Goal: Task Accomplishment & Management: Use online tool/utility

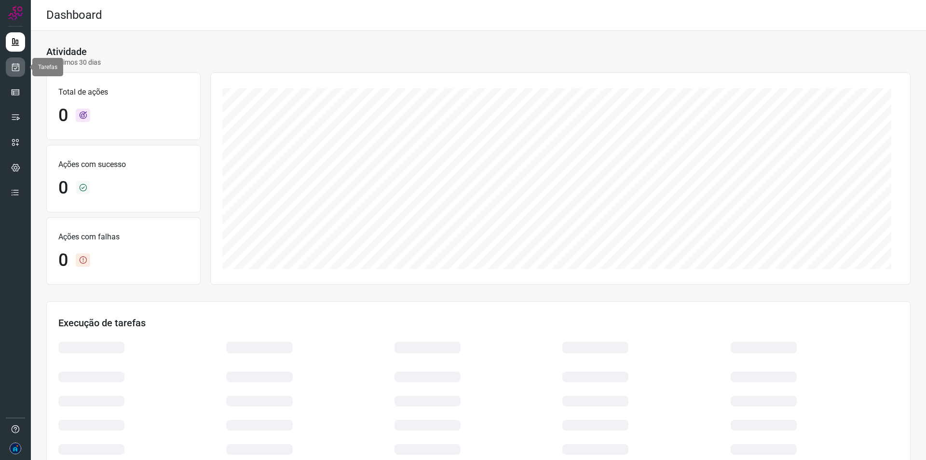
click at [14, 65] on icon at bounding box center [16, 67] width 10 height 10
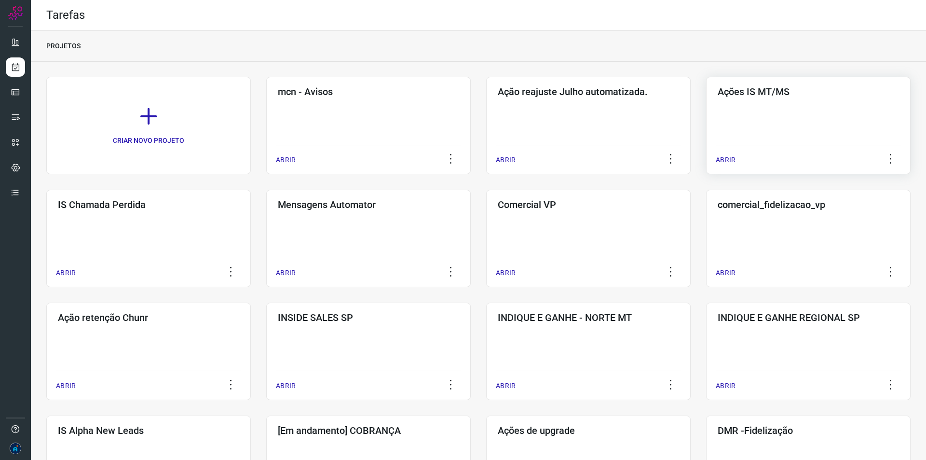
click at [251, 190] on div "Ações IS MT/MS ABRIR" at bounding box center [148, 238] width 204 height 97
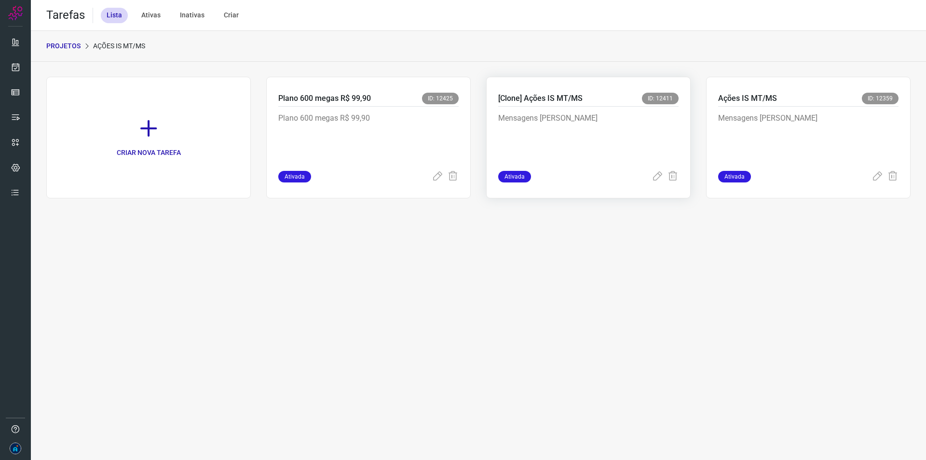
click at [551, 141] on p "Mensagens em massa" at bounding box center [570, 136] width 145 height 48
click at [657, 175] on icon at bounding box center [658, 177] width 12 height 12
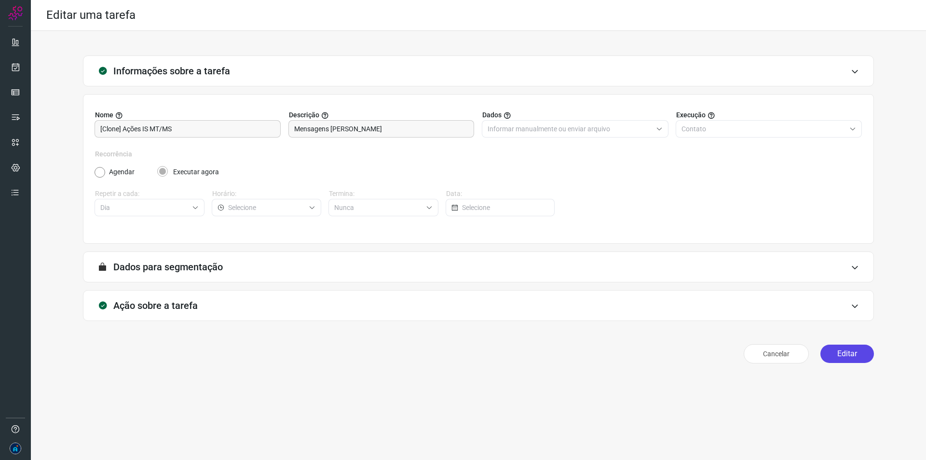
click at [831, 355] on button "Editar" at bounding box center [847, 353] width 54 height 18
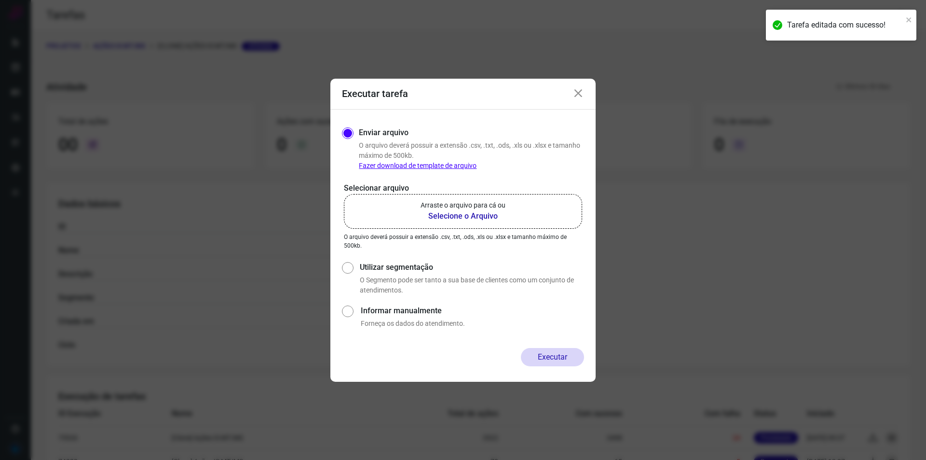
click at [460, 214] on b "Selecione o Arquivo" at bounding box center [463, 216] width 85 height 12
click at [0, 0] on input "Arraste o arquivo para cá ou Selecione o Arquivo" at bounding box center [0, 0] width 0 height 0
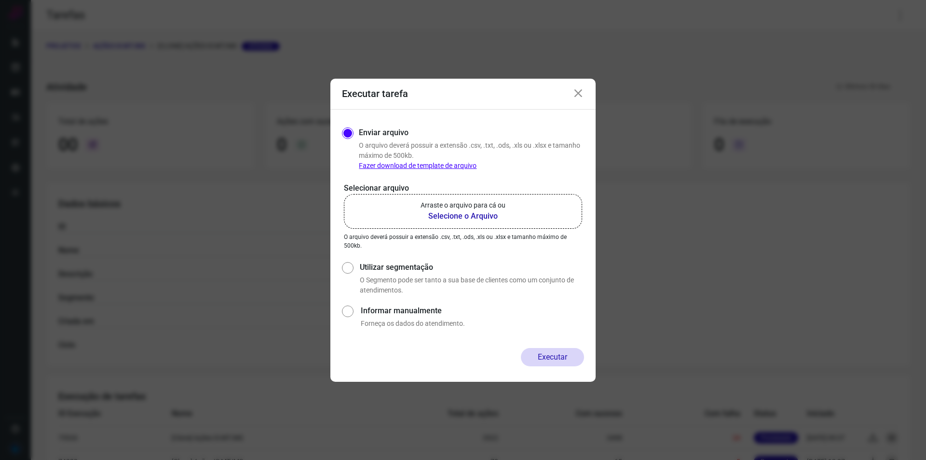
click at [576, 91] on icon at bounding box center [578, 94] width 12 height 12
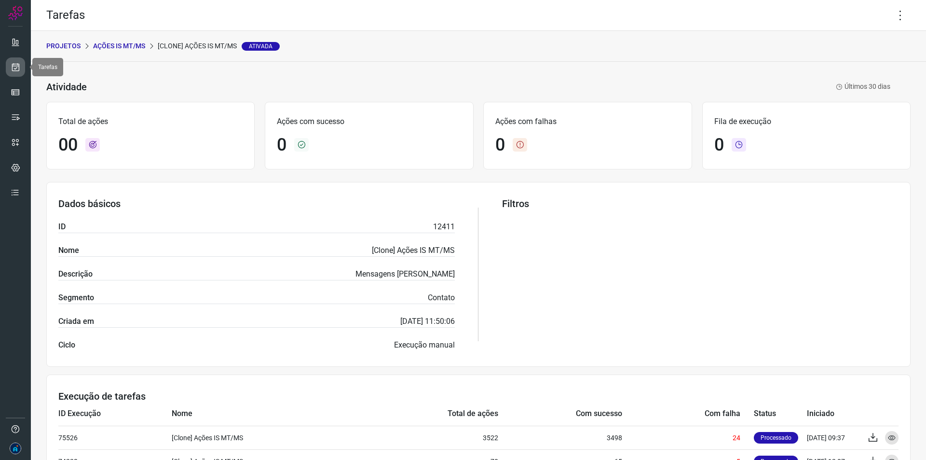
click at [20, 65] on icon at bounding box center [16, 67] width 10 height 10
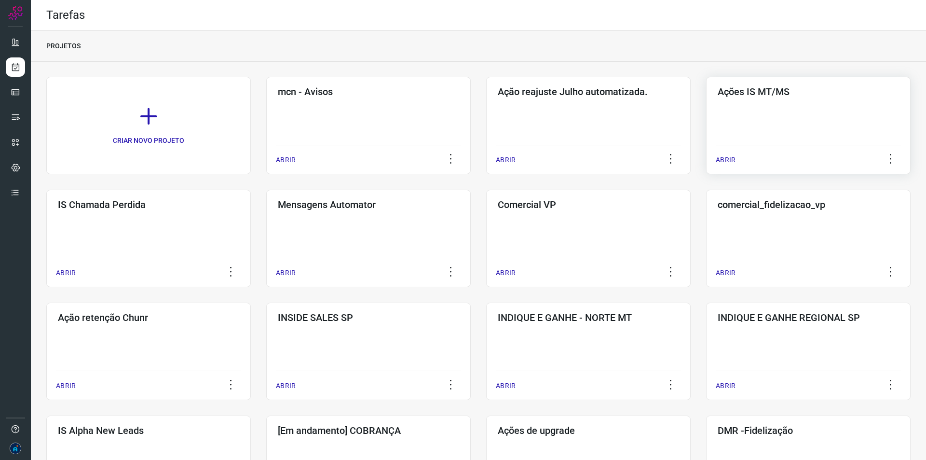
click at [723, 155] on p "ABRIR" at bounding box center [726, 160] width 20 height 10
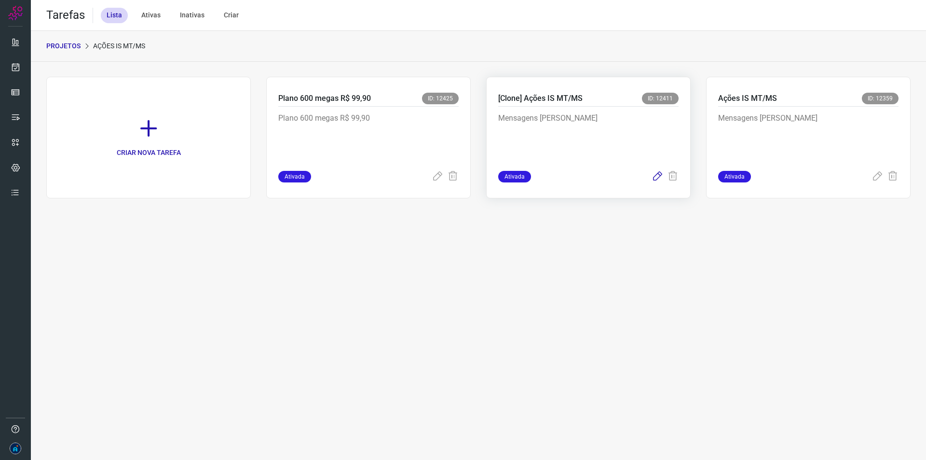
click at [657, 175] on icon at bounding box center [658, 177] width 12 height 12
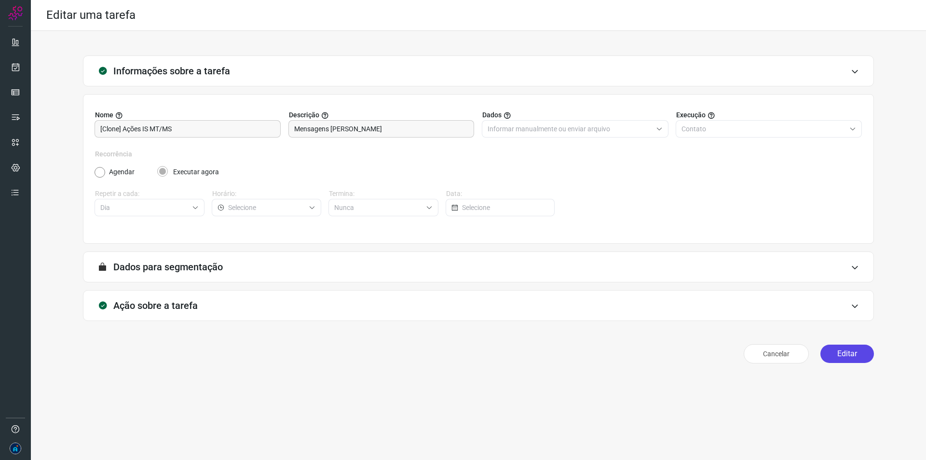
click at [844, 357] on button "Editar" at bounding box center [847, 353] width 54 height 18
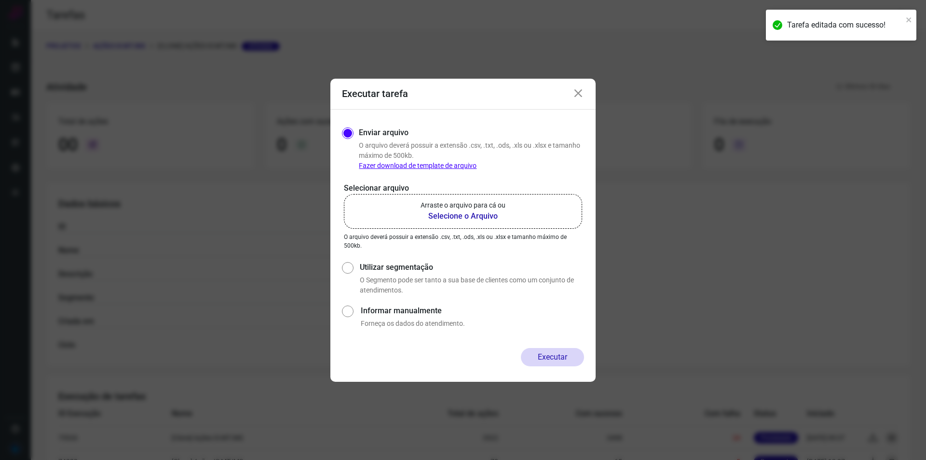
click at [467, 211] on b "Selecione o Arquivo" at bounding box center [463, 216] width 85 height 12
click at [0, 0] on input "Arraste o arquivo para cá ou Selecione o Arquivo" at bounding box center [0, 0] width 0 height 0
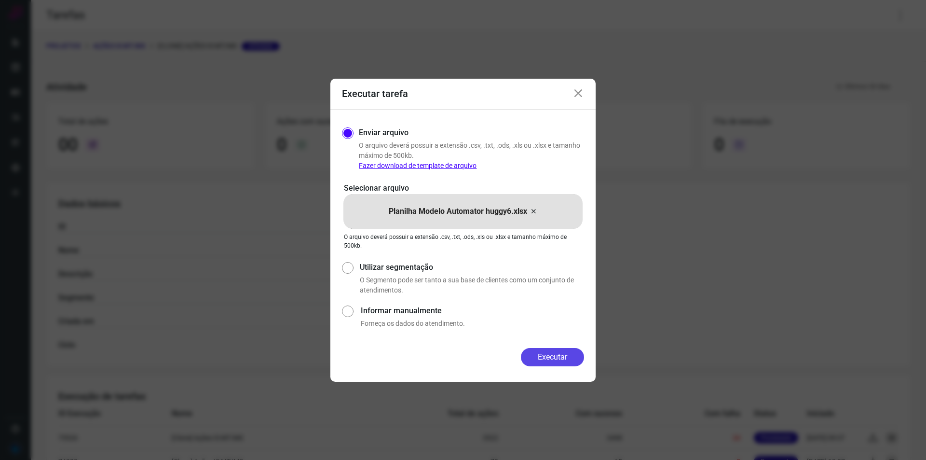
click at [532, 354] on button "Executar" at bounding box center [552, 357] width 63 height 18
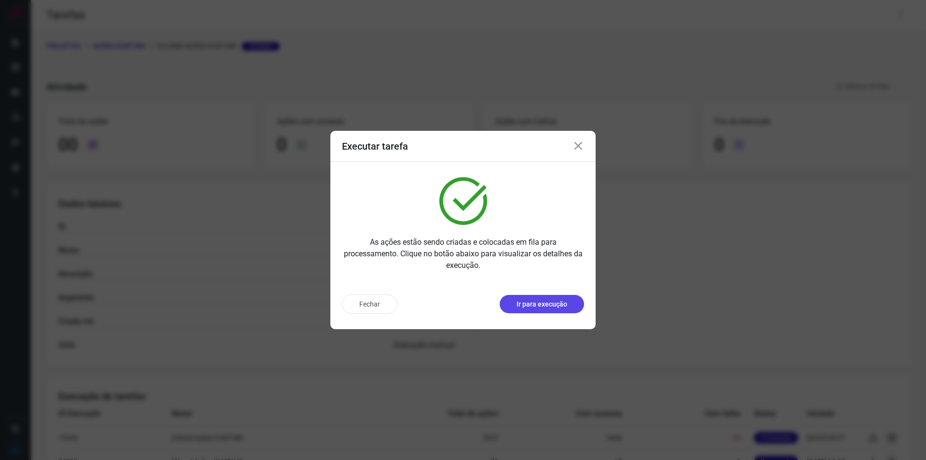
click at [545, 304] on p "Ir para execução" at bounding box center [542, 304] width 51 height 10
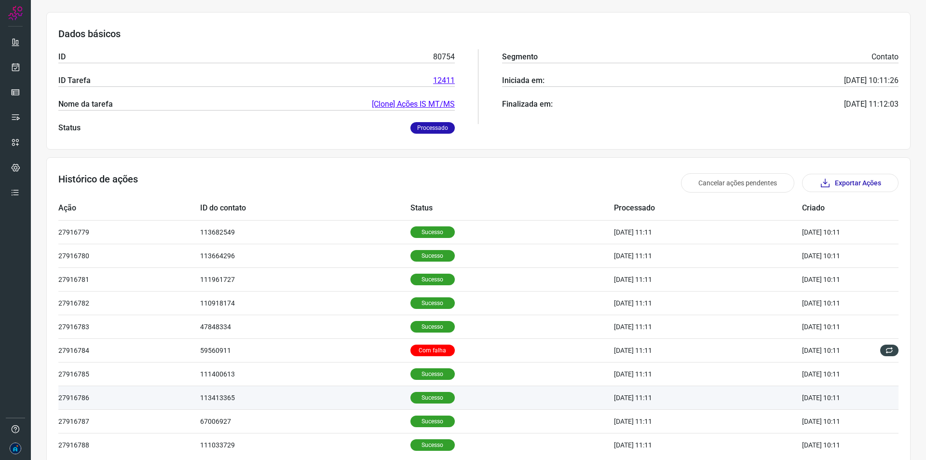
scroll to position [176, 0]
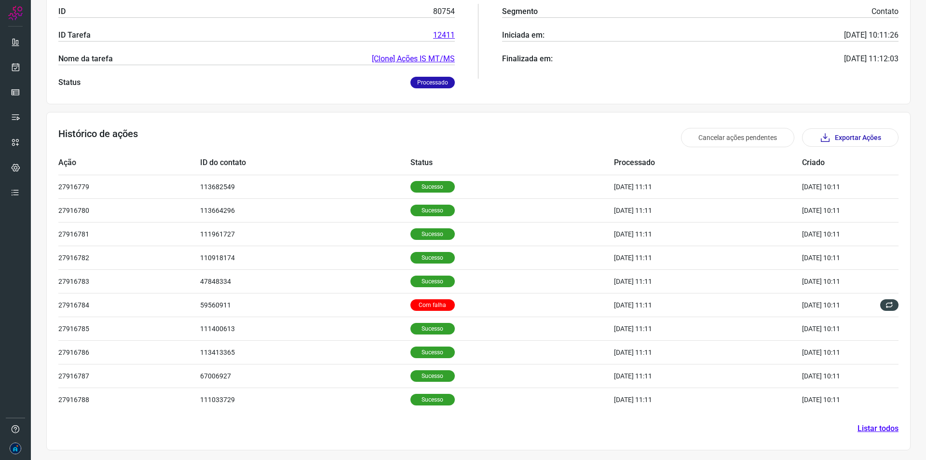
click at [878, 425] on link "Listar todos" at bounding box center [877, 428] width 41 height 12
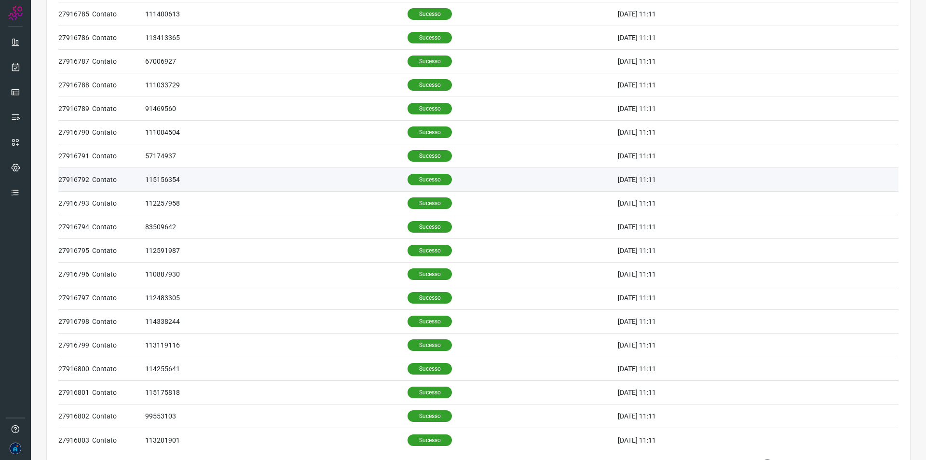
scroll to position [272, 0]
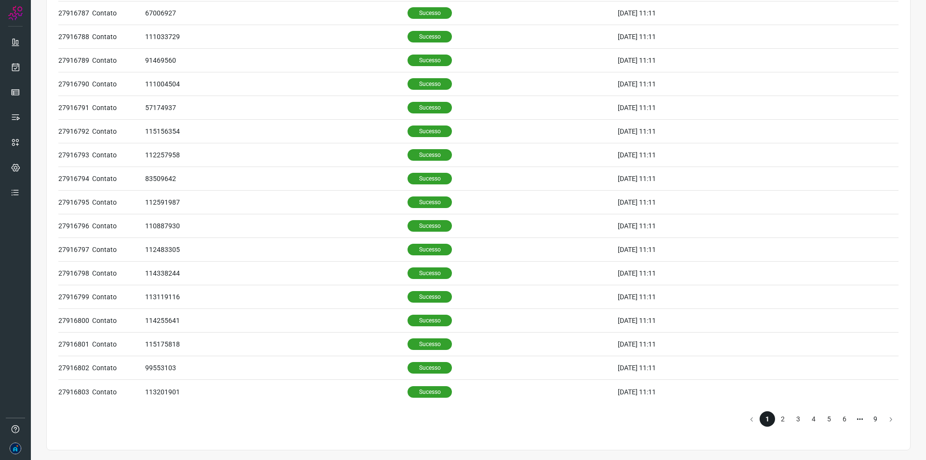
click at [869, 420] on li "9" at bounding box center [875, 418] width 15 height 15
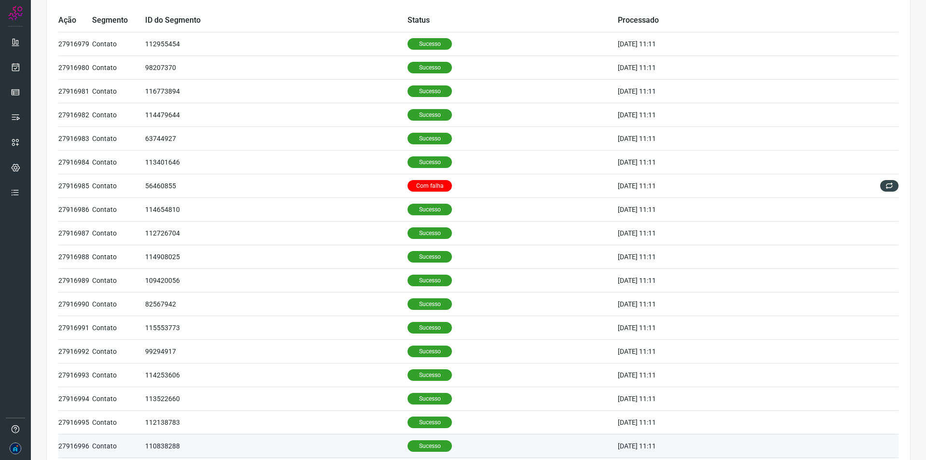
scroll to position [130, 0]
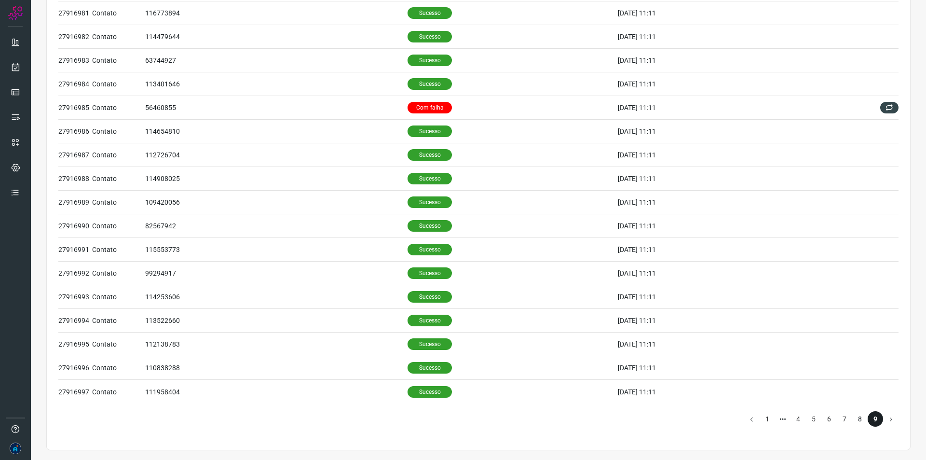
click at [852, 417] on li "8" at bounding box center [859, 418] width 15 height 15
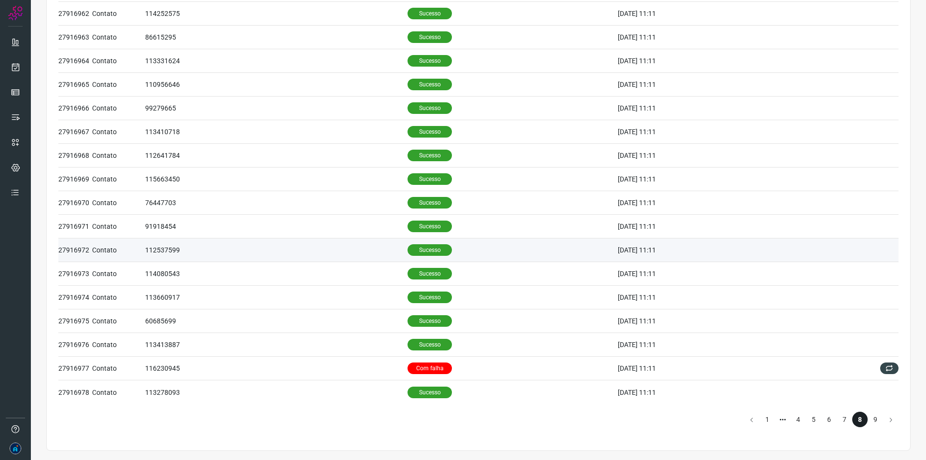
scroll to position [272, 0]
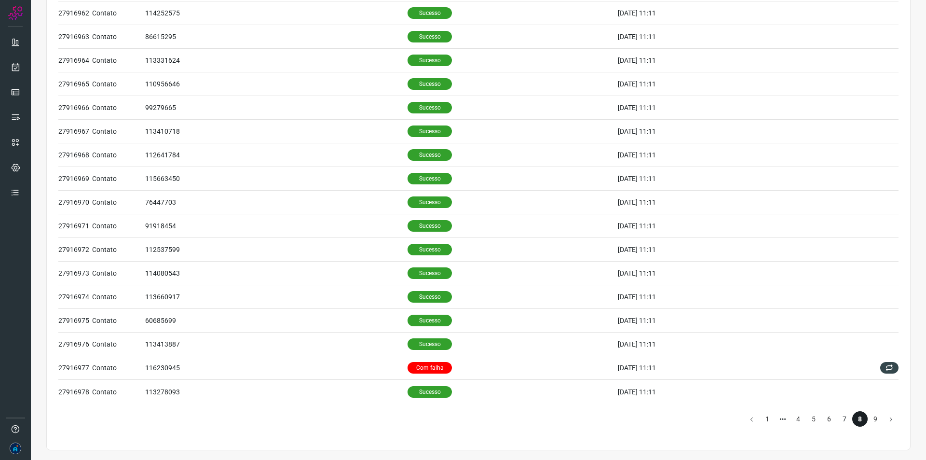
click at [837, 419] on li "7" at bounding box center [844, 418] width 15 height 15
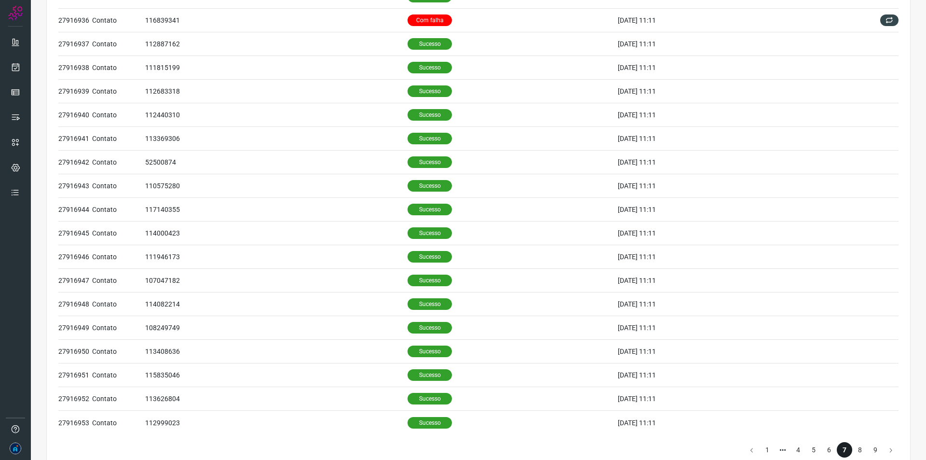
scroll to position [272, 0]
